Goal: Information Seeking & Learning: Check status

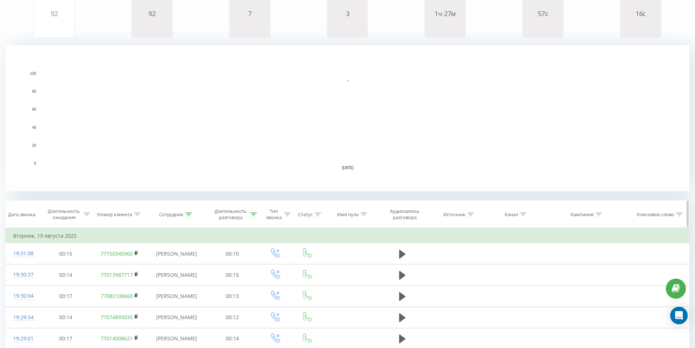
scroll to position [122, 0]
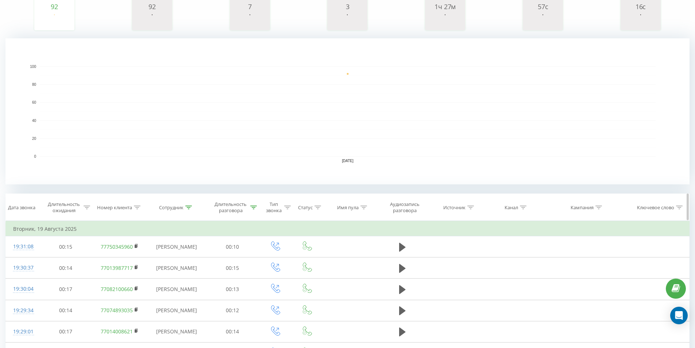
click at [187, 208] on icon at bounding box center [188, 207] width 7 height 4
click at [173, 258] on input "лу" at bounding box center [177, 259] width 64 height 13
type input "л"
type input "l"
type input "даурен"
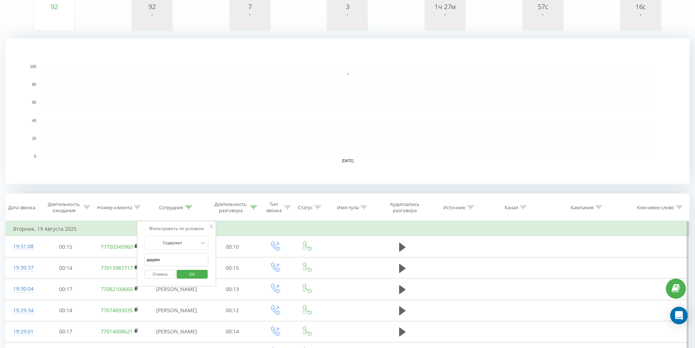
click at [198, 276] on span "OK" at bounding box center [192, 273] width 20 height 11
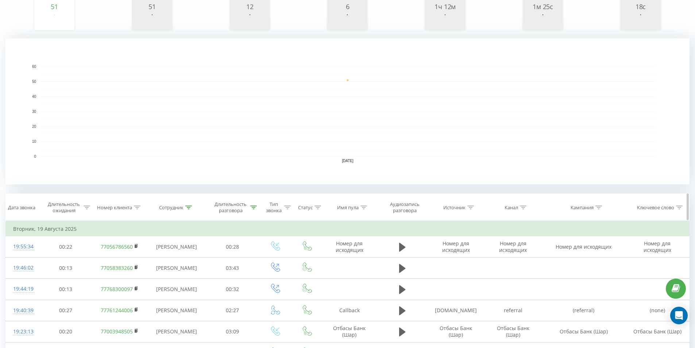
click at [237, 213] on div "Длительность разговора" at bounding box center [231, 207] width 36 height 12
click at [254, 146] on rect "A chart." at bounding box center [348, 111] width 616 height 90
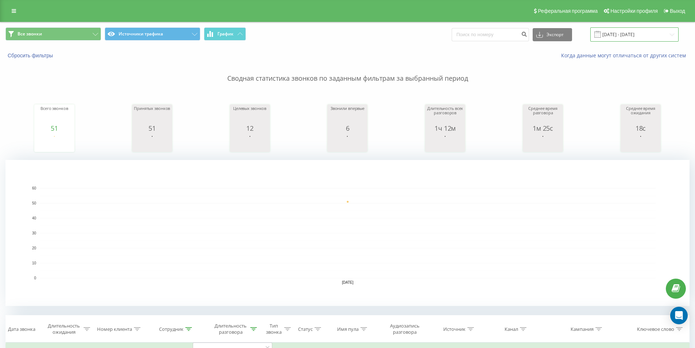
click at [615, 30] on input "[DATE] - [DATE]" at bounding box center [634, 34] width 88 height 14
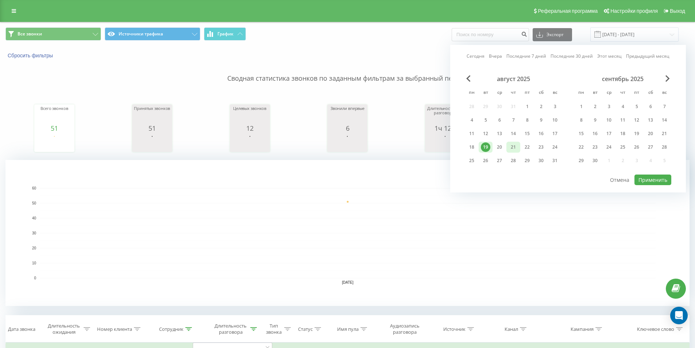
click at [514, 145] on div "21" at bounding box center [513, 146] width 9 height 9
click at [651, 178] on button "Применить" at bounding box center [653, 179] width 37 height 11
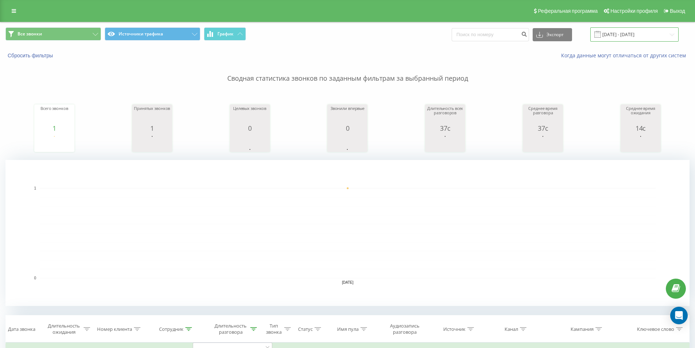
click at [613, 34] on input "[DATE] - [DATE]" at bounding box center [634, 34] width 88 height 14
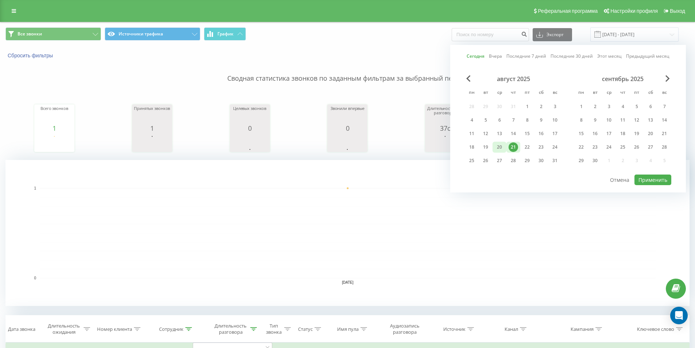
click at [494, 145] on div "20" at bounding box center [500, 147] width 14 height 11
click at [661, 176] on button "Применить" at bounding box center [653, 179] width 37 height 11
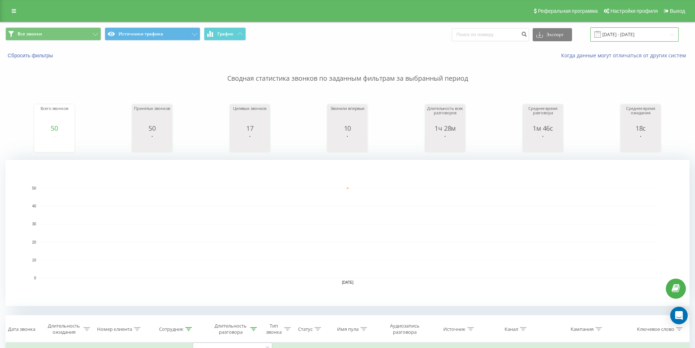
click at [614, 33] on input "[DATE] - [DATE]" at bounding box center [634, 34] width 88 height 14
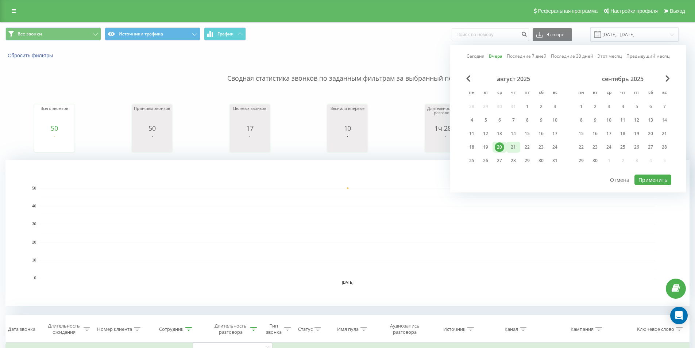
click at [514, 146] on div "21" at bounding box center [513, 146] width 9 height 9
click at [644, 179] on button "Применить" at bounding box center [653, 179] width 37 height 11
type input "[DATE] - [DATE]"
